Goal: Information Seeking & Learning: Find specific fact

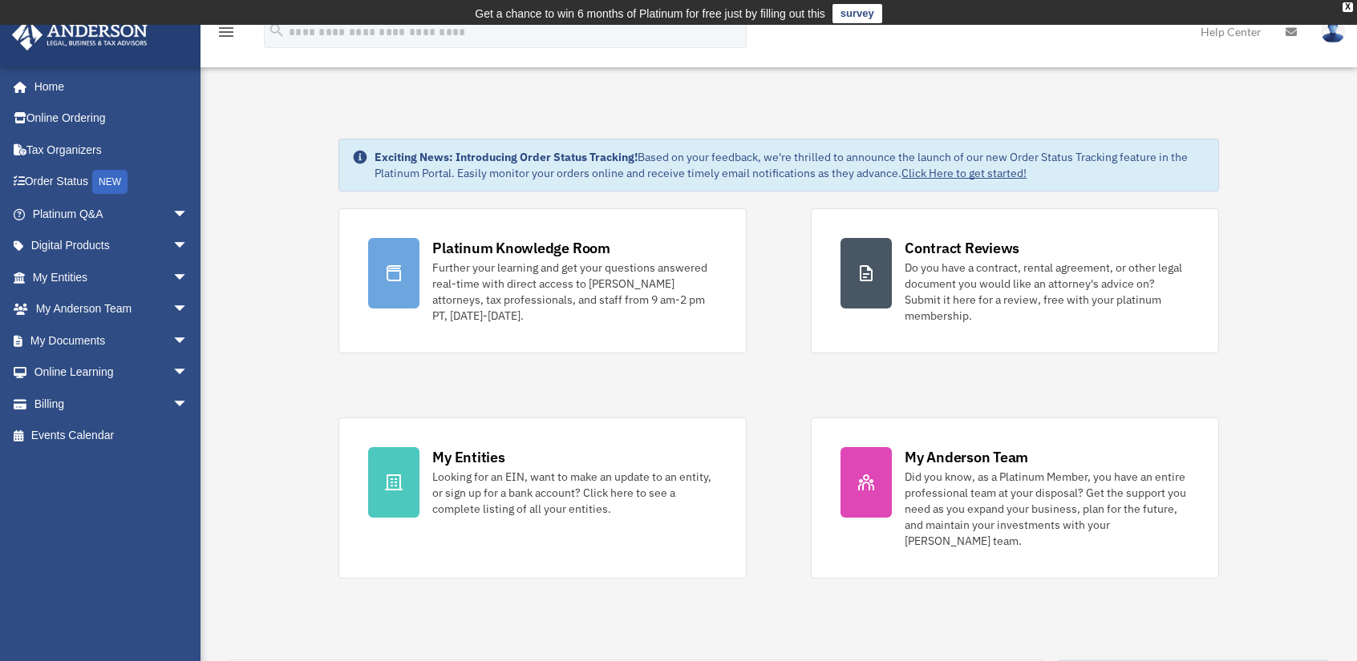
scroll to position [359, 0]
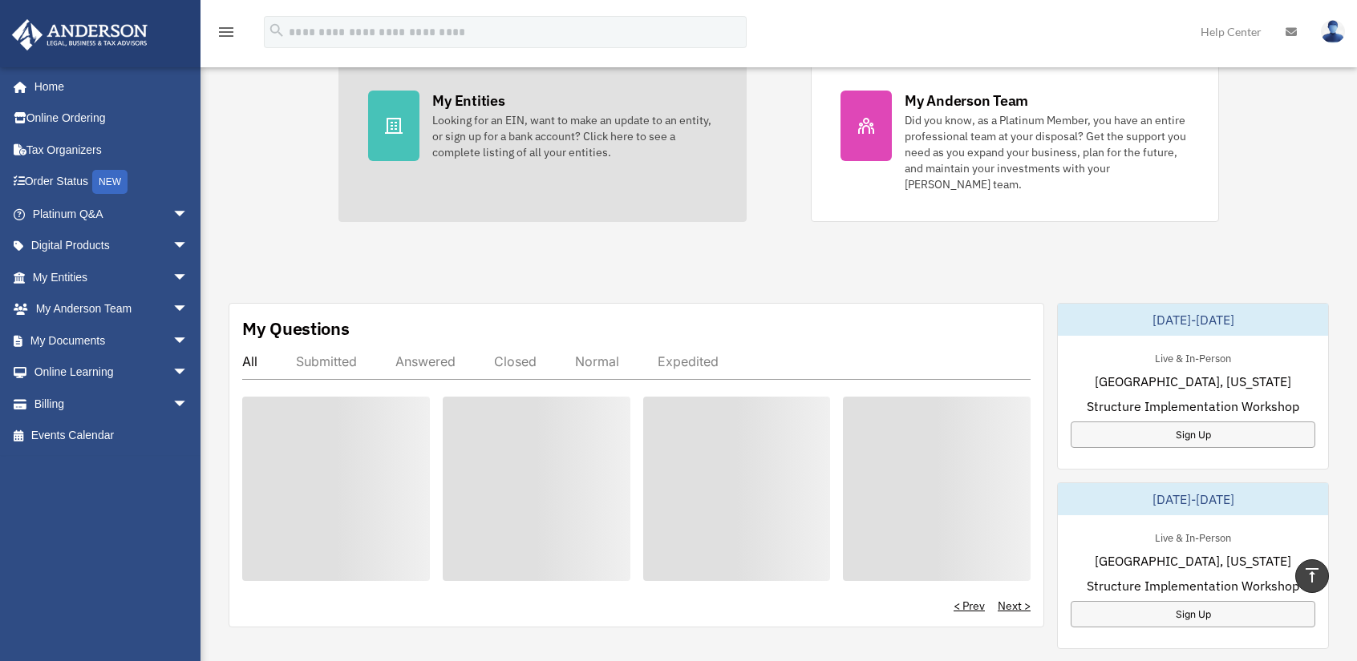
click at [439, 123] on div "Looking for an EIN, want to make an update to an entity, or sign up for a bank …" at bounding box center [574, 136] width 285 height 48
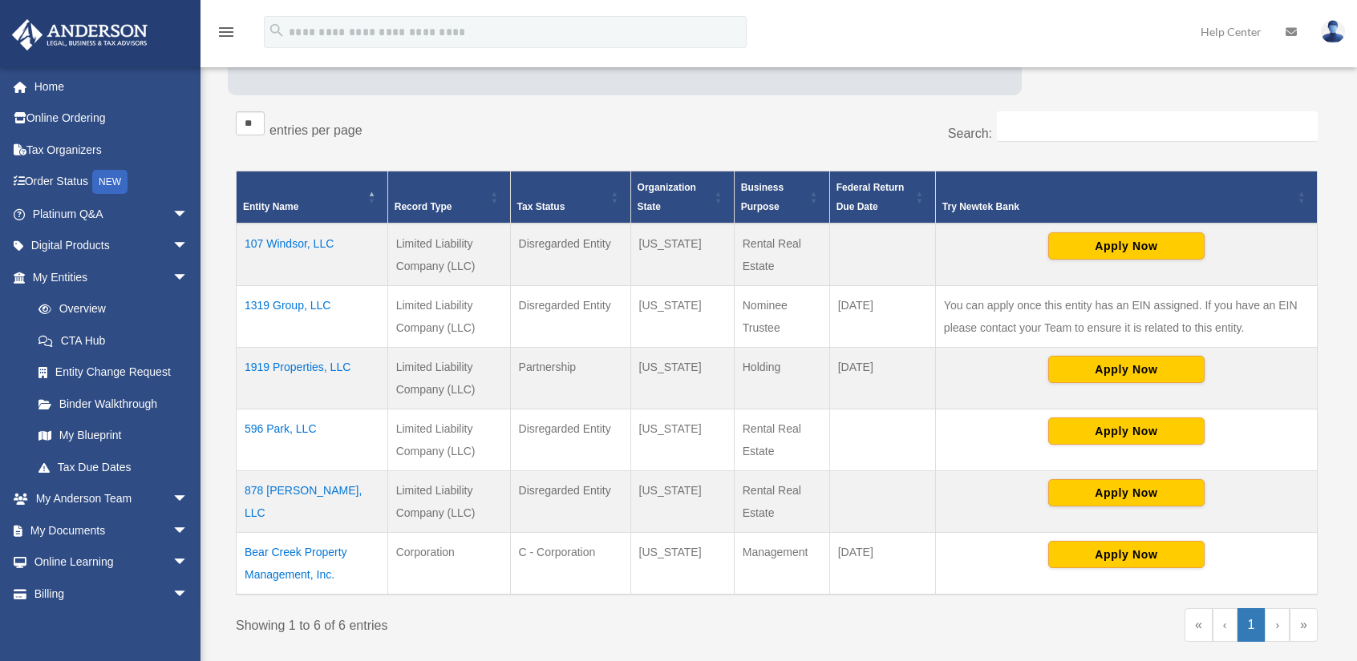
scroll to position [265, 0]
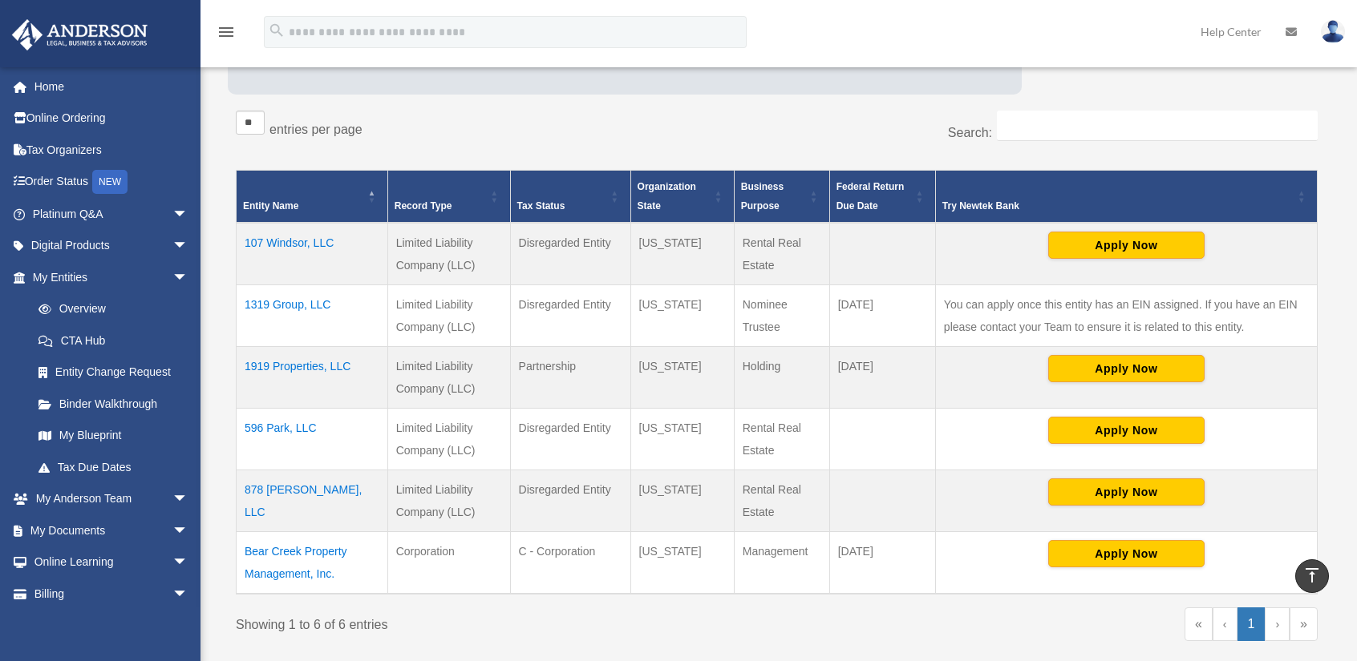
click at [275, 568] on td "Bear Creek Property Management, Inc." at bounding box center [313, 563] width 152 height 63
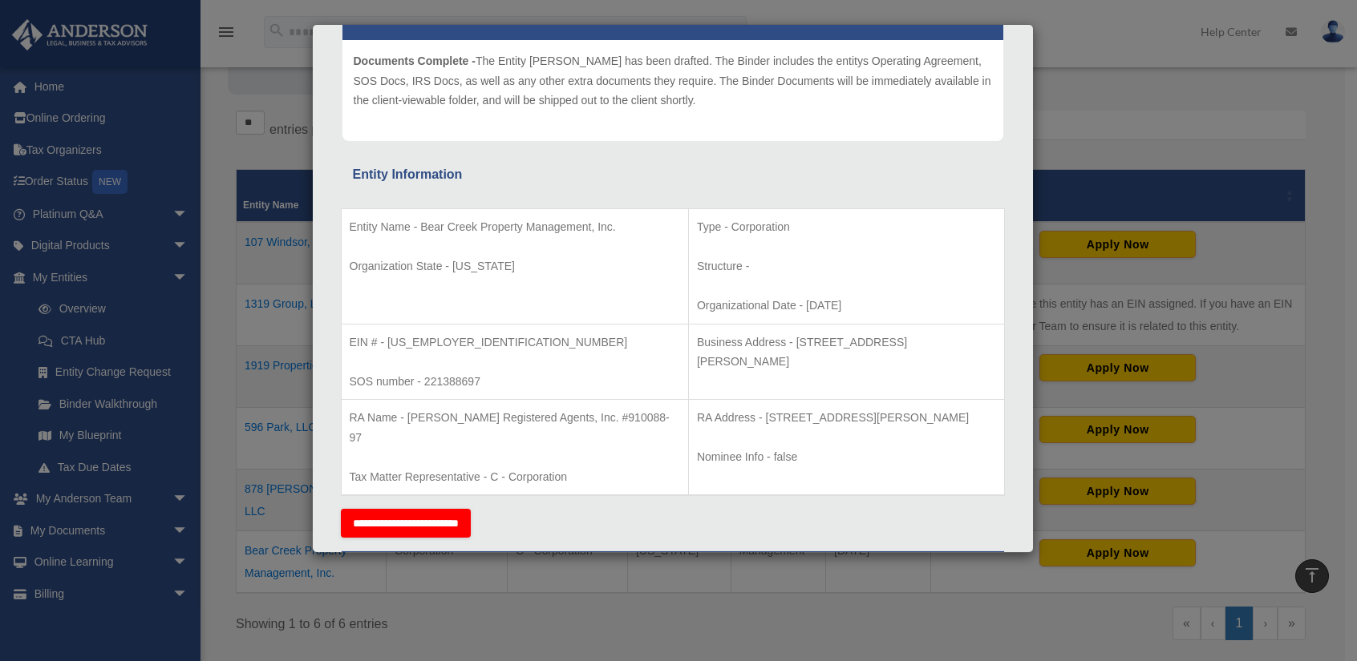
scroll to position [186, 0]
click at [385, 350] on p "EIN # - [US_EMPLOYER_IDENTIFICATION_NUMBER]" at bounding box center [515, 343] width 330 height 20
drag, startPoint x: 387, startPoint y: 342, endPoint x: 449, endPoint y: 339, distance: 61.8
click at [449, 339] on p "EIN # - [US_EMPLOYER_IDENTIFICATION_NUMBER]" at bounding box center [515, 343] width 330 height 20
copy p "[US_EMPLOYER_IDENTIFICATION_NUMBER]"
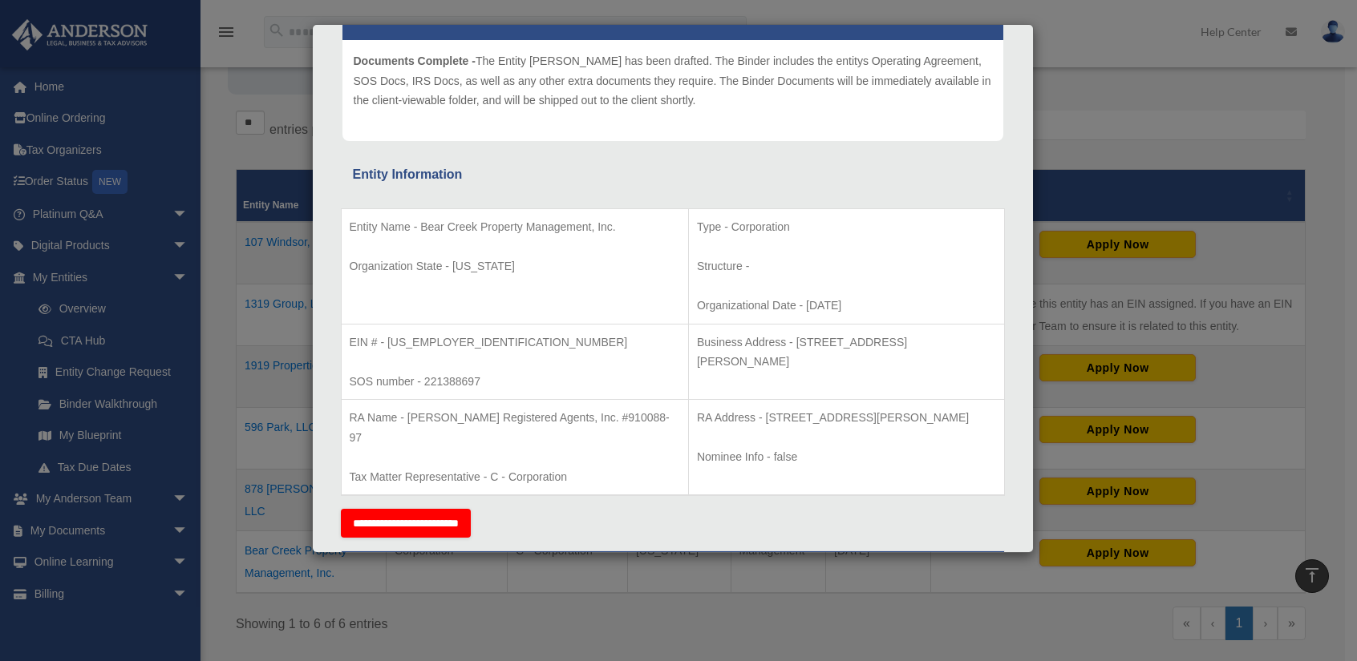
click at [407, 356] on td "EIN # - [US_EMPLOYER_IDENTIFICATION_NUMBER] SOS number - 221388697" at bounding box center [514, 362] width 347 height 76
drag, startPoint x: 402, startPoint y: 341, endPoint x: 447, endPoint y: 345, distance: 45.1
click at [447, 345] on p "EIN # - [US_EMPLOYER_IDENTIFICATION_NUMBER]" at bounding box center [515, 343] width 330 height 20
copy p "0579340"
